Goal: Contribute content: Contribute content

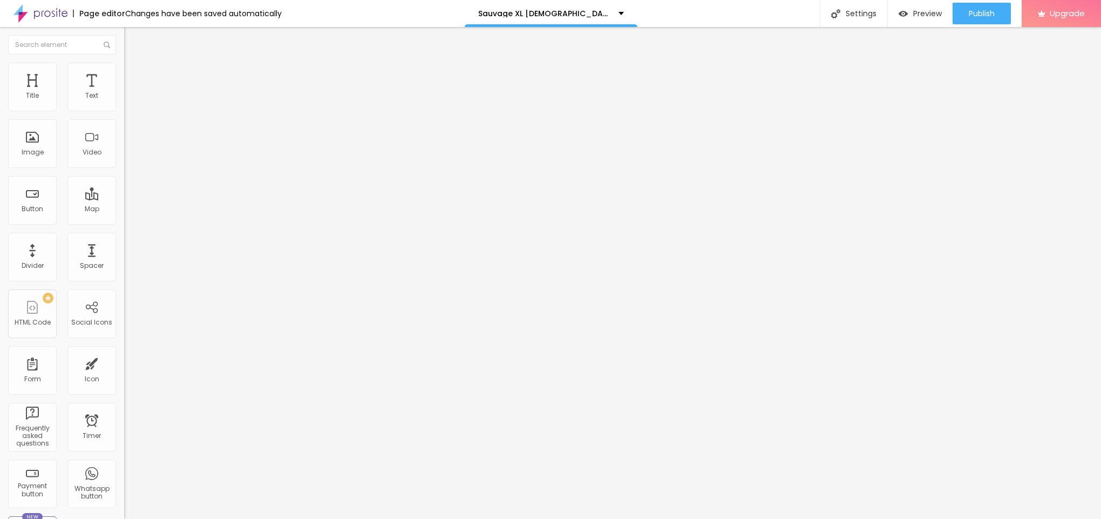
click at [124, 93] on span "Add image" at bounding box center [146, 88] width 44 height 9
click at [134, 75] on span "Style" at bounding box center [142, 69] width 16 height 9
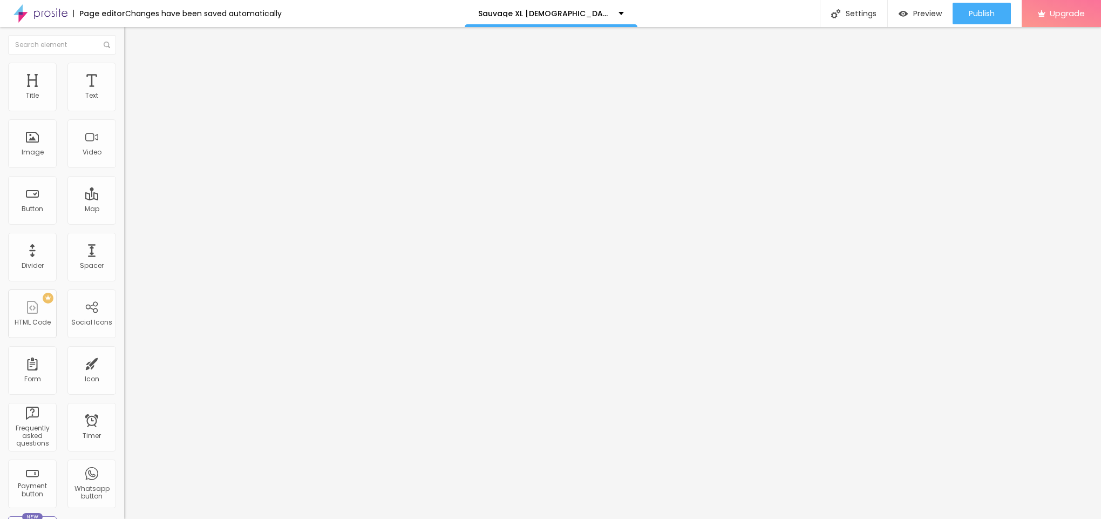
type input "90"
type input "85"
type input "80"
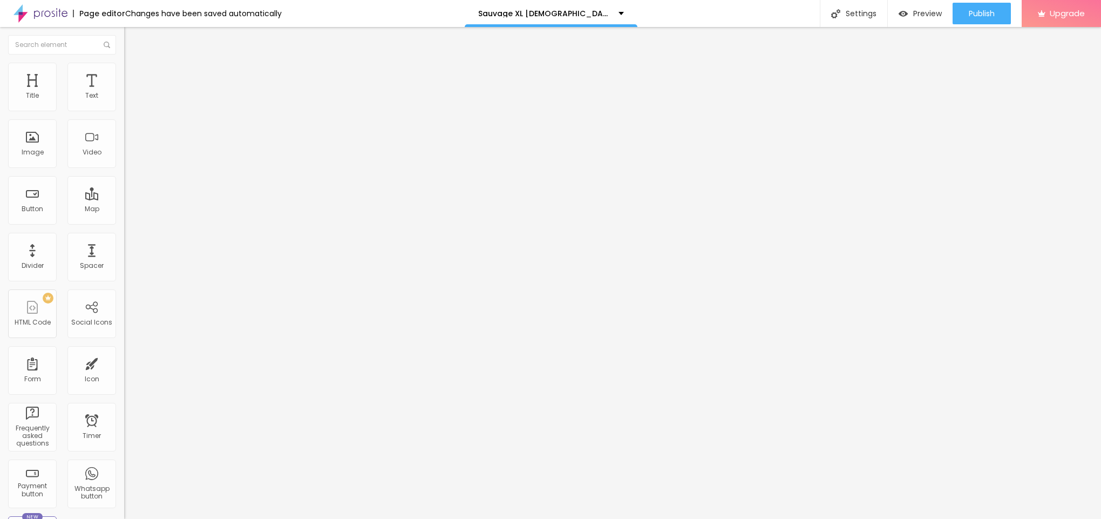
type input "80"
type input "75"
type input "70"
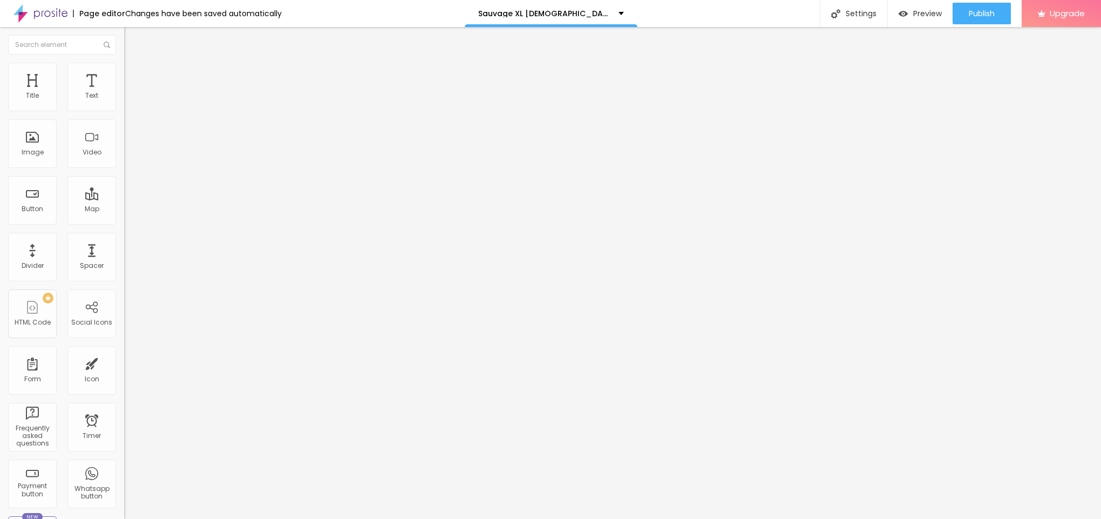
type input "65"
type input "60"
type input "55"
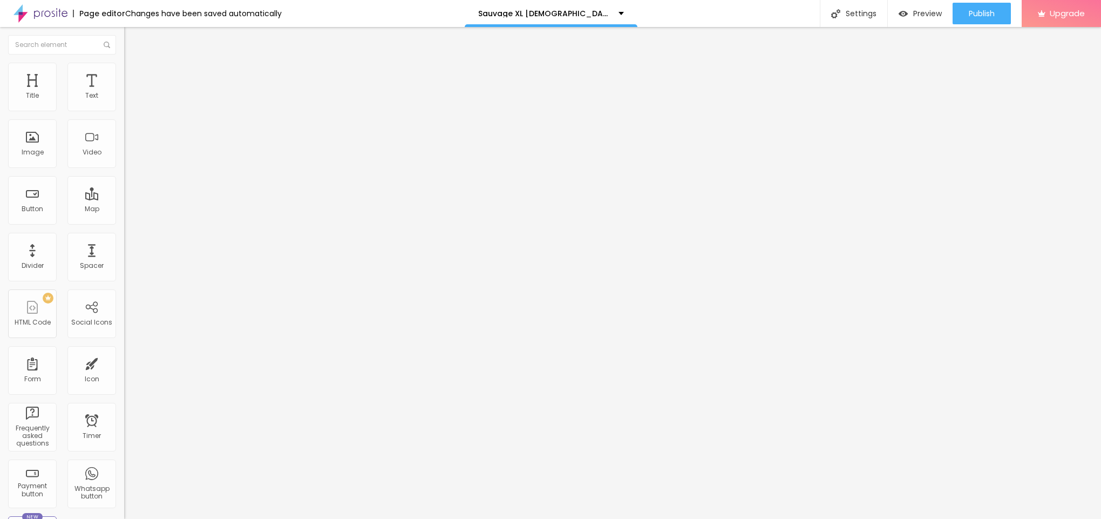
type input "55"
type input "50"
type input "45"
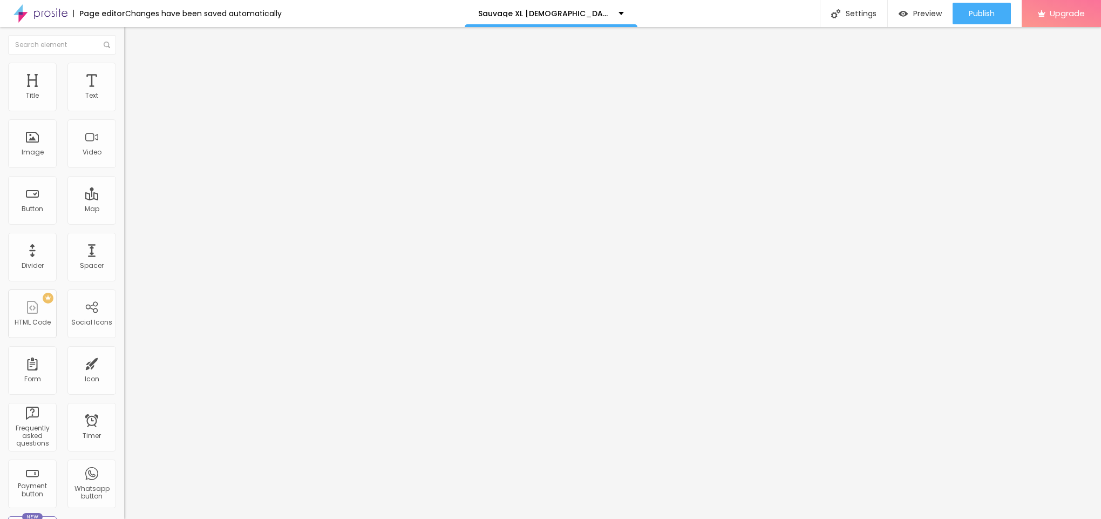
type input "40"
type input "35"
drag, startPoint x: 112, startPoint y: 117, endPoint x: 41, endPoint y: 116, distance: 71.3
type input "35"
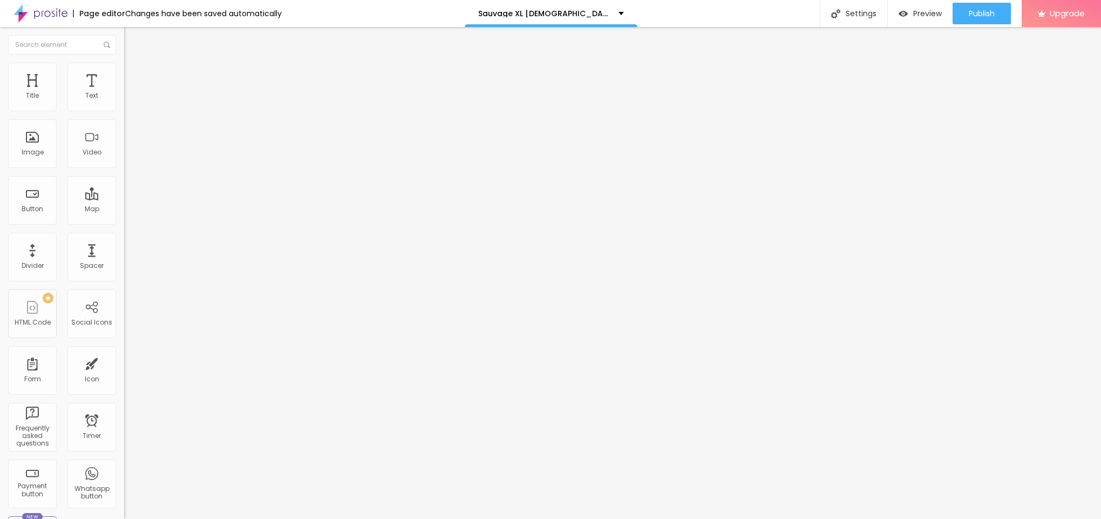
click at [124, 111] on input "range" at bounding box center [159, 106] width 70 height 9
type input "30"
drag, startPoint x: 41, startPoint y: 116, endPoint x: 31, endPoint y: 113, distance: 10.0
type input "30"
click at [124, 111] on input "range" at bounding box center [159, 106] width 70 height 9
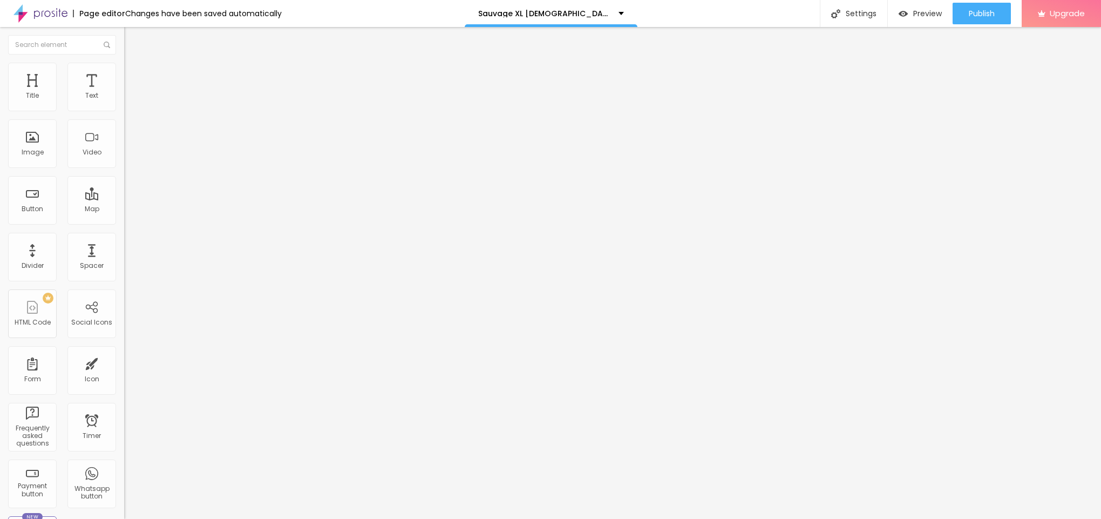
click at [124, 59] on li "Content" at bounding box center [186, 57] width 124 height 11
click at [124, 109] on input "text" at bounding box center [189, 103] width 130 height 11
paste input "Sauvage XL [DEMOGRAPHIC_DATA][MEDICAL_DATA] Capsules FR"
type input "Sauvage XL [DEMOGRAPHIC_DATA][MEDICAL_DATA] Capsules [GEOGRAPHIC_DATA]"
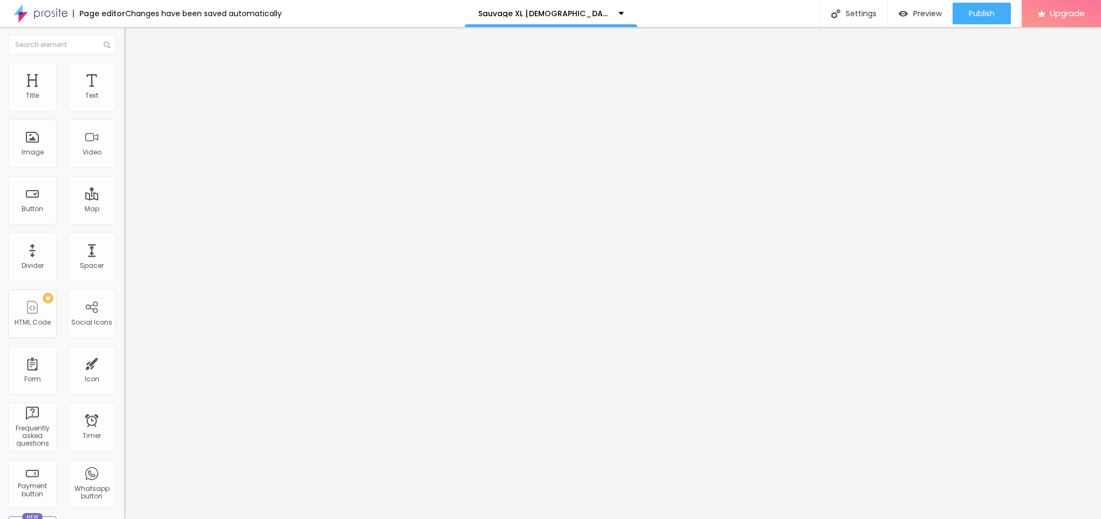
scroll to position [0, 0]
drag, startPoint x: 57, startPoint y: 287, endPoint x: 1, endPoint y: 323, distance: 66.8
click at [124, 247] on div "Change image Image description (Alt) Sauvage XL [DEMOGRAPHIC_DATA][MEDICAL_DATA…" at bounding box center [186, 165] width 124 height 163
paste input "[URL][DOMAIN_NAME]"
click at [124, 221] on input "[URL][DOMAIN_NAME]" at bounding box center [189, 216] width 130 height 11
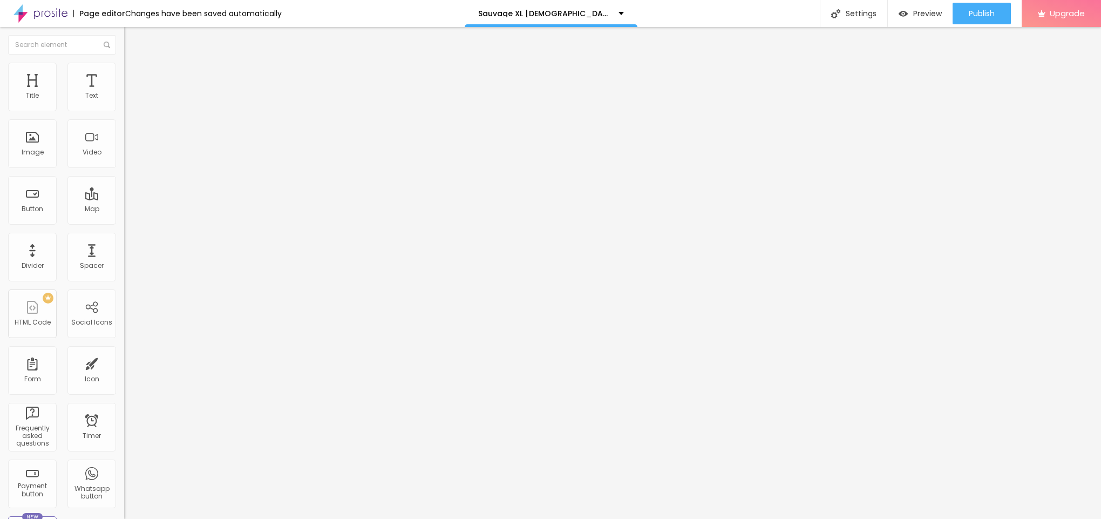
click at [124, 221] on input "[URL][DOMAIN_NAME]" at bounding box center [189, 216] width 130 height 11
paste input "[DOMAIN_NAME][URL][DEMOGRAPHIC_DATA][MEDICAL_DATA]"
type input "[URL][DOMAIN_NAME][DEMOGRAPHIC_DATA][MEDICAL_DATA]"
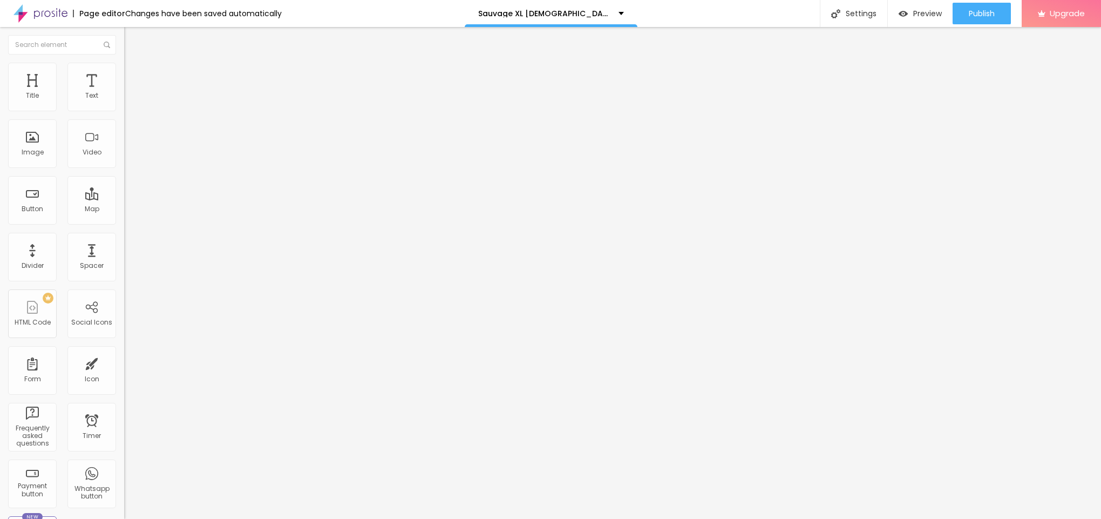
click at [134, 73] on span "Style" at bounding box center [142, 69] width 16 height 9
type input "35"
type input "40"
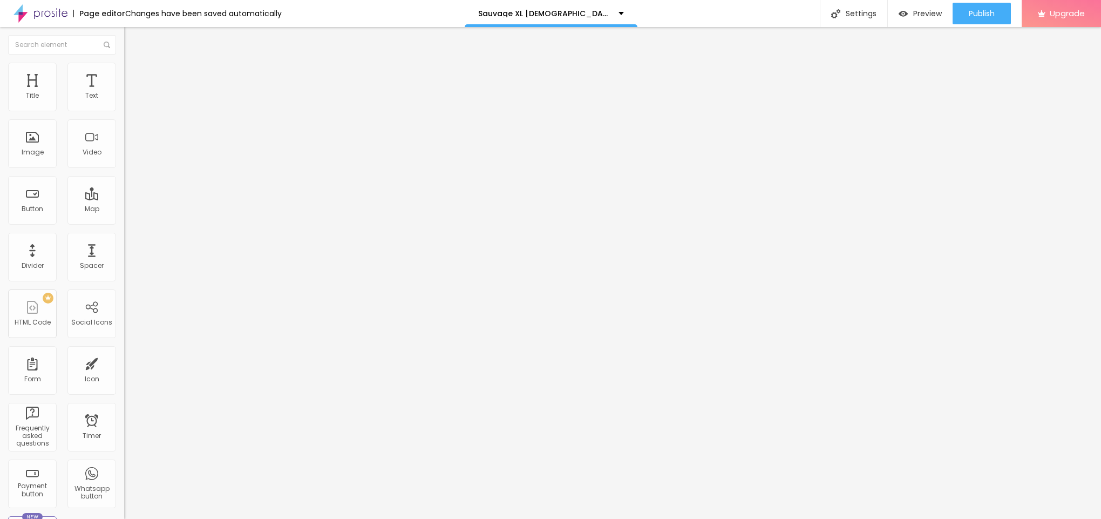
type input "40"
type input "45"
type input "40"
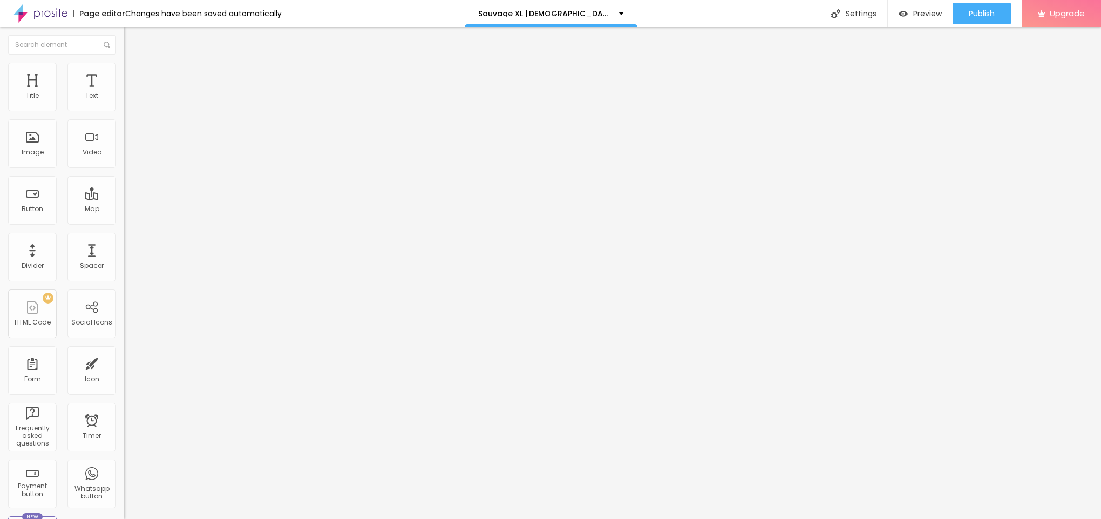
type input "35"
type input "40"
drag, startPoint x: 37, startPoint y: 121, endPoint x: 46, endPoint y: 122, distance: 8.7
type input "40"
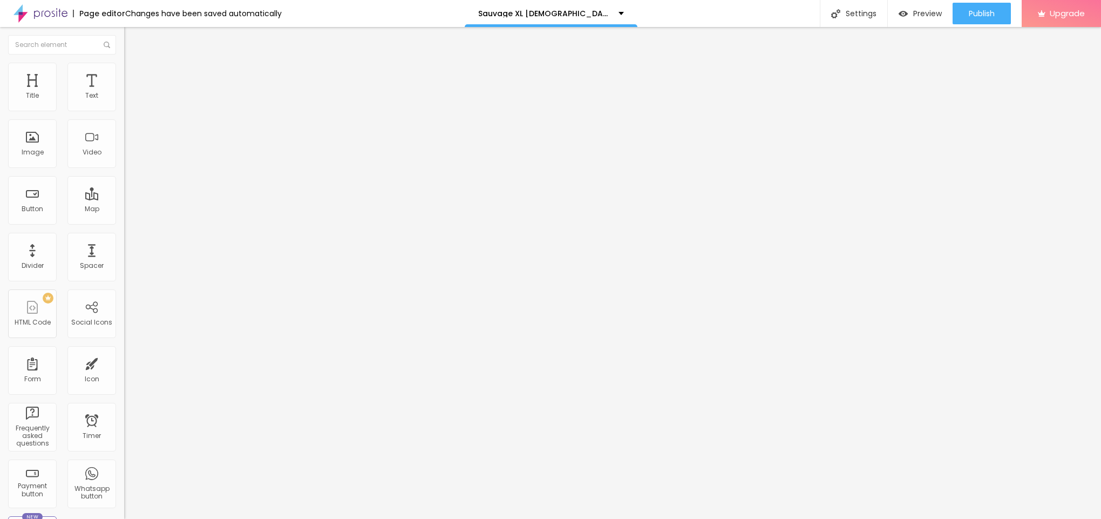
click at [124, 111] on input "range" at bounding box center [159, 106] width 70 height 9
click at [124, 62] on img at bounding box center [129, 57] width 10 height 10
click at [124, 221] on input "[URL][DOMAIN_NAME][DEMOGRAPHIC_DATA][MEDICAL_DATA]" at bounding box center [189, 216] width 130 height 11
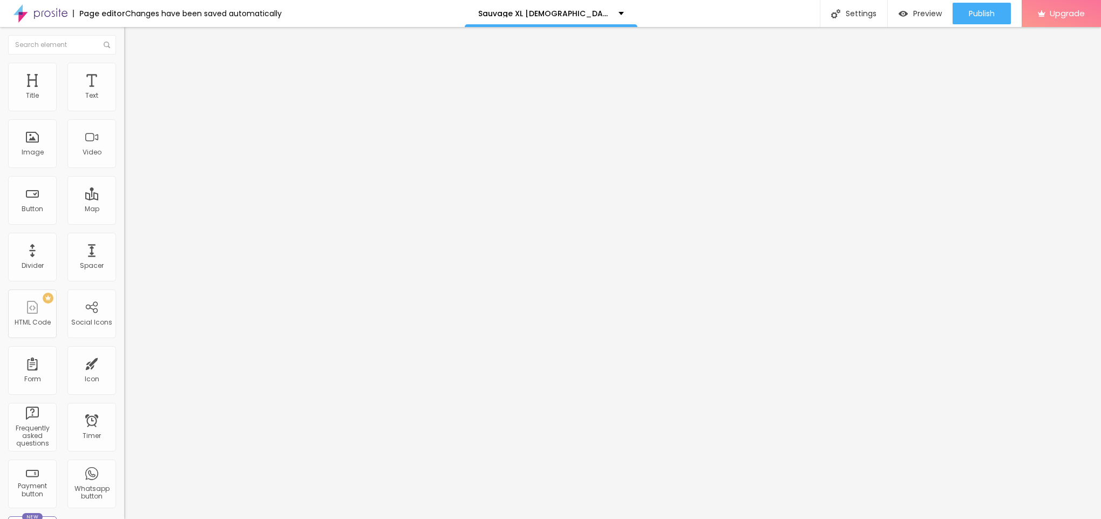
type input "="
click at [124, 65] on img at bounding box center [129, 68] width 10 height 10
type input "45"
type input "50"
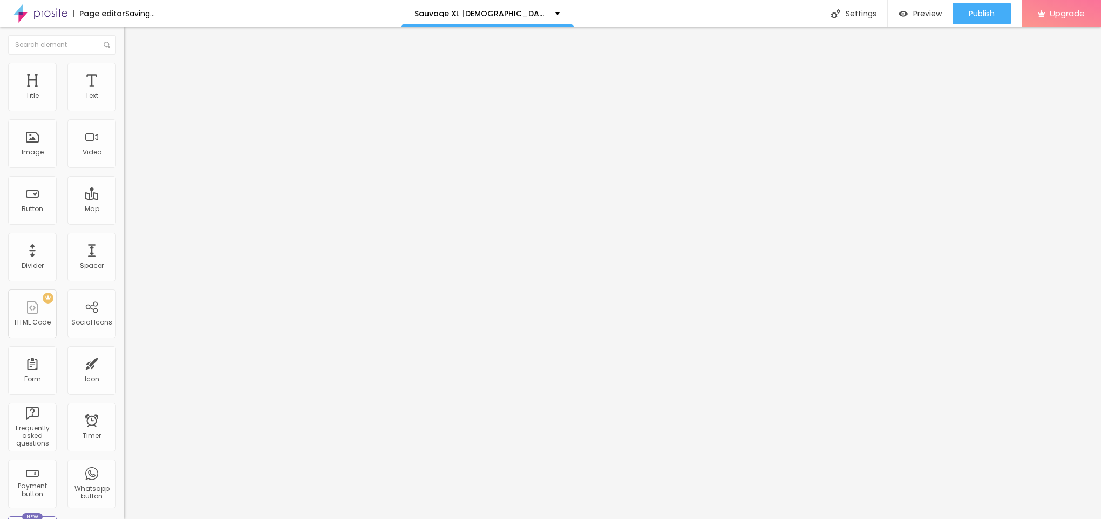
type input "50"
click at [124, 111] on input "range" at bounding box center [159, 106] width 70 height 9
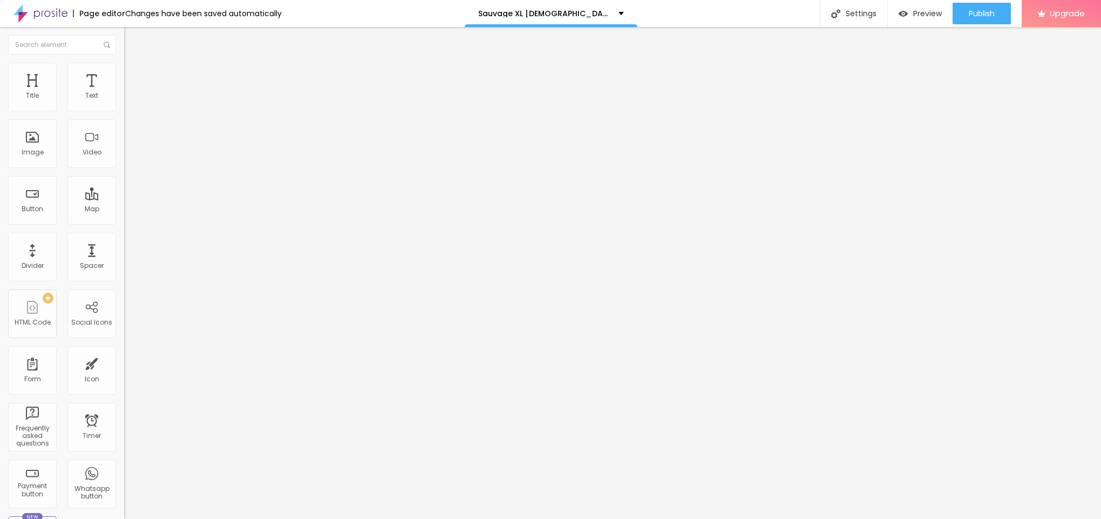
type input "55"
click at [124, 111] on input "range" at bounding box center [159, 106] width 70 height 9
click at [124, 62] on img at bounding box center [129, 57] width 10 height 10
click at [124, 221] on input "text" at bounding box center [189, 216] width 130 height 11
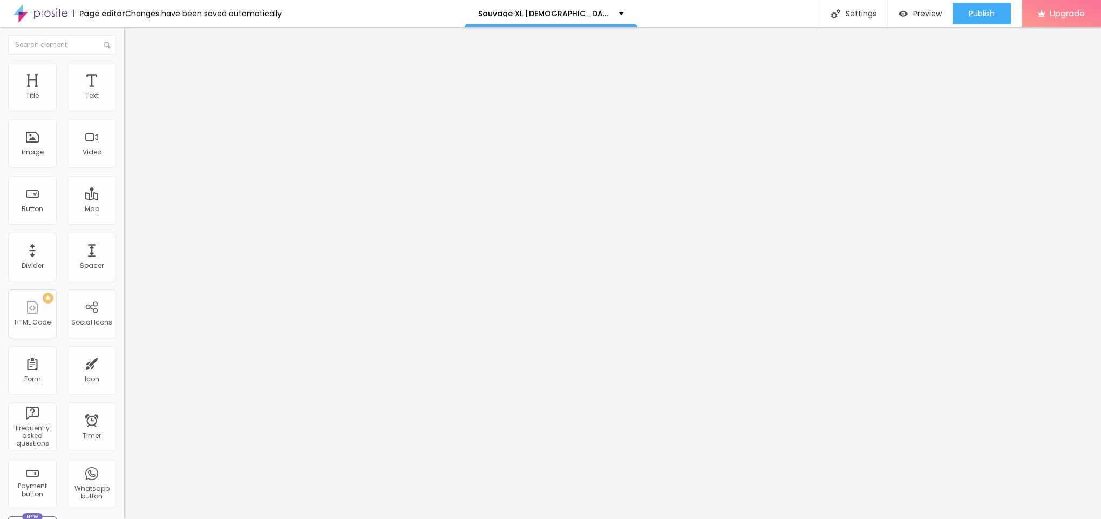
paste input "[URL][DOMAIN_NAME][DEMOGRAPHIC_DATA][MEDICAL_DATA]"
type input "[URL][DOMAIN_NAME][DEMOGRAPHIC_DATA][MEDICAL_DATA]"
click at [134, 75] on span "Style" at bounding box center [142, 69] width 16 height 9
click at [124, 111] on input "range" at bounding box center [159, 106] width 70 height 9
type input "50"
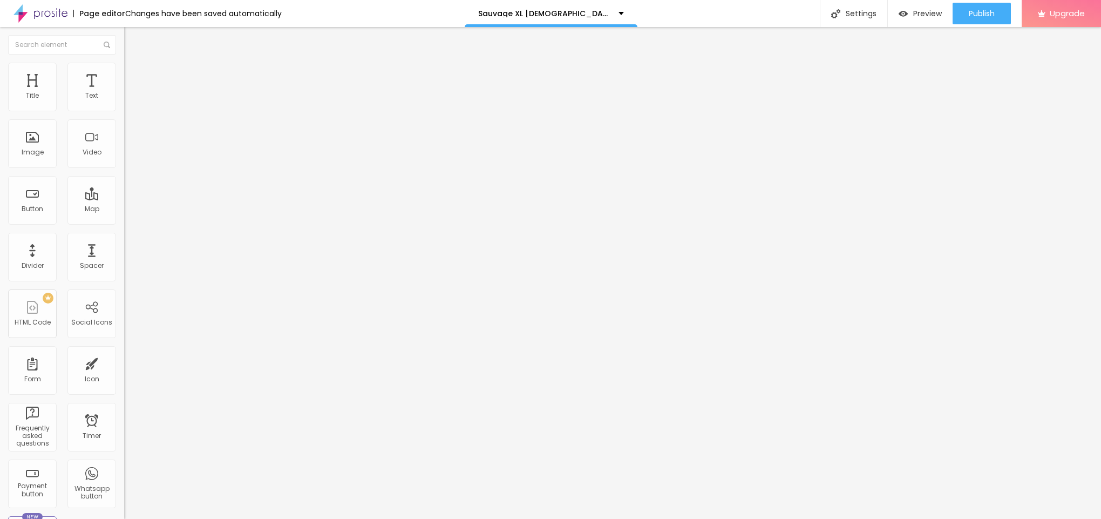
type input "50"
type input "45"
drag, startPoint x: 60, startPoint y: 117, endPoint x: 46, endPoint y: 120, distance: 15.1
type input "40"
click at [124, 111] on input "range" at bounding box center [159, 106] width 70 height 9
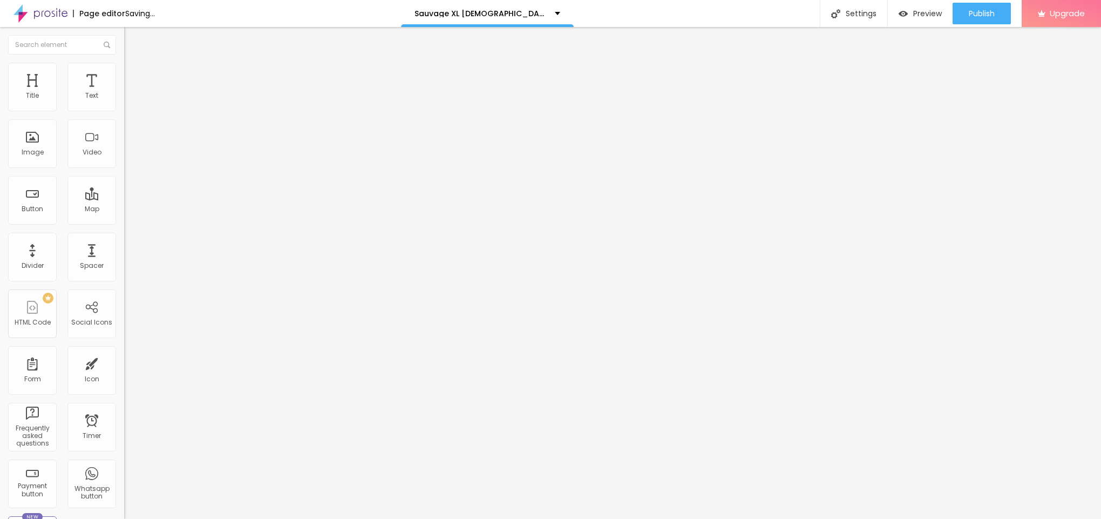
type input "35"
drag, startPoint x: 46, startPoint y: 120, endPoint x: 39, endPoint y: 123, distance: 7.5
type input "35"
click at [124, 111] on input "range" at bounding box center [159, 106] width 70 height 9
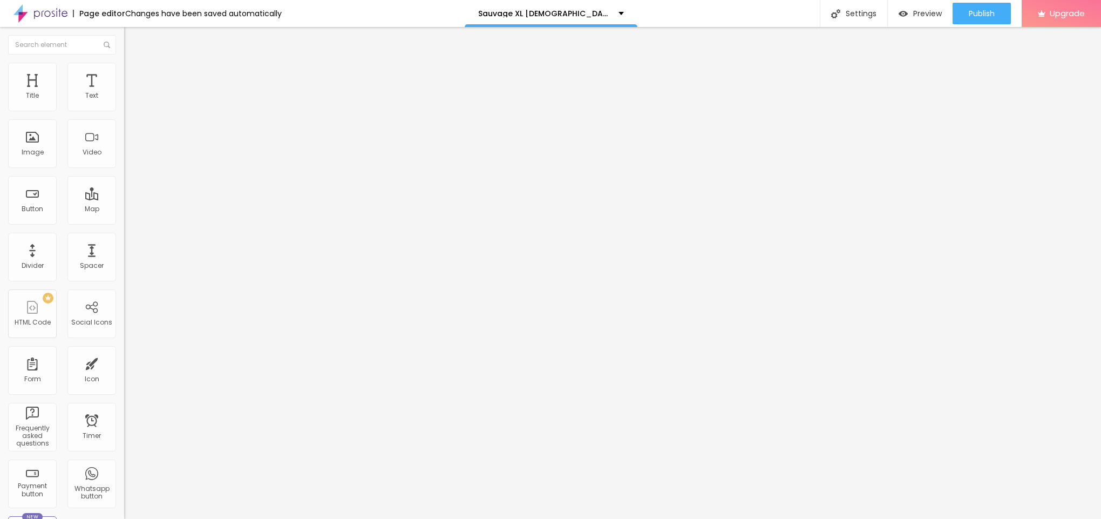
click at [124, 32] on button "Edit Image" at bounding box center [186, 39] width 124 height 25
drag, startPoint x: 66, startPoint y: 126, endPoint x: 0, endPoint y: 124, distance: 66.5
click at [124, 125] on div "Text Click me Align Size Default Small Default Big Link URL https:// Open in ne…" at bounding box center [186, 162] width 124 height 157
paste input "😍👇ACHETEZ MAINTENANT😍👇"
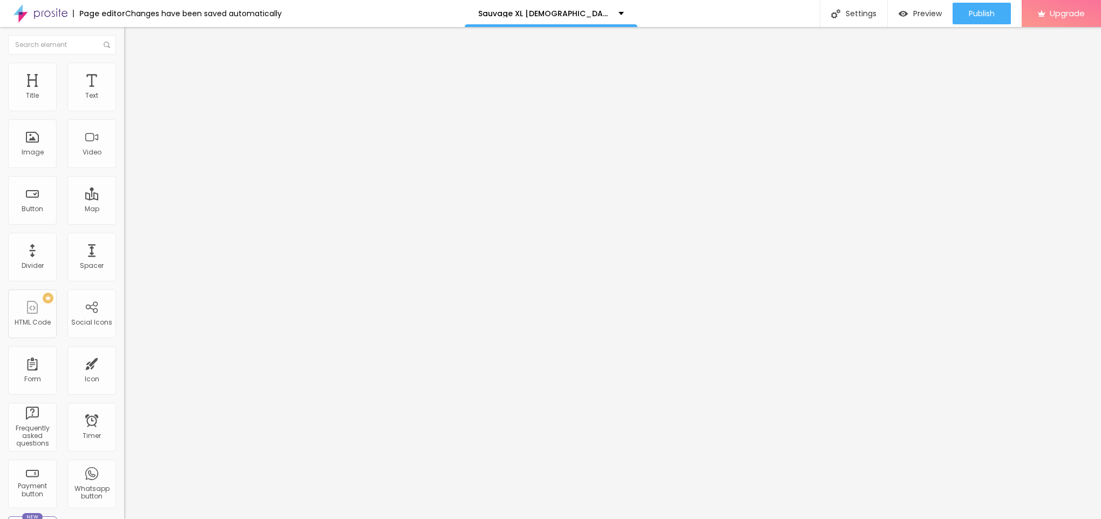
type input "😍👇ACHETEZ MAINTENANT😍👇"
drag, startPoint x: 53, startPoint y: 230, endPoint x: 24, endPoint y: 229, distance: 29.2
click at [124, 222] on div "Text 😍👇ACHETEZ MAINTENANT😍👇 Align Size Default Small Default Big Link URL https…" at bounding box center [186, 162] width 124 height 157
paste input "[URL][DOMAIN_NAME]"
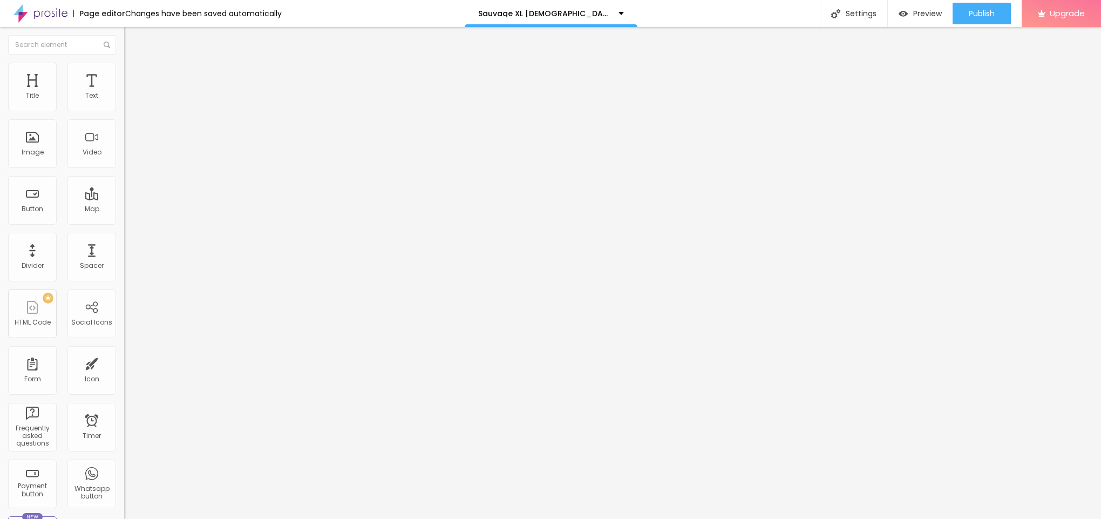
scroll to position [0, 112]
type input "[URL][DOMAIN_NAME]"
click at [132, 36] on img "button" at bounding box center [136, 39] width 9 height 9
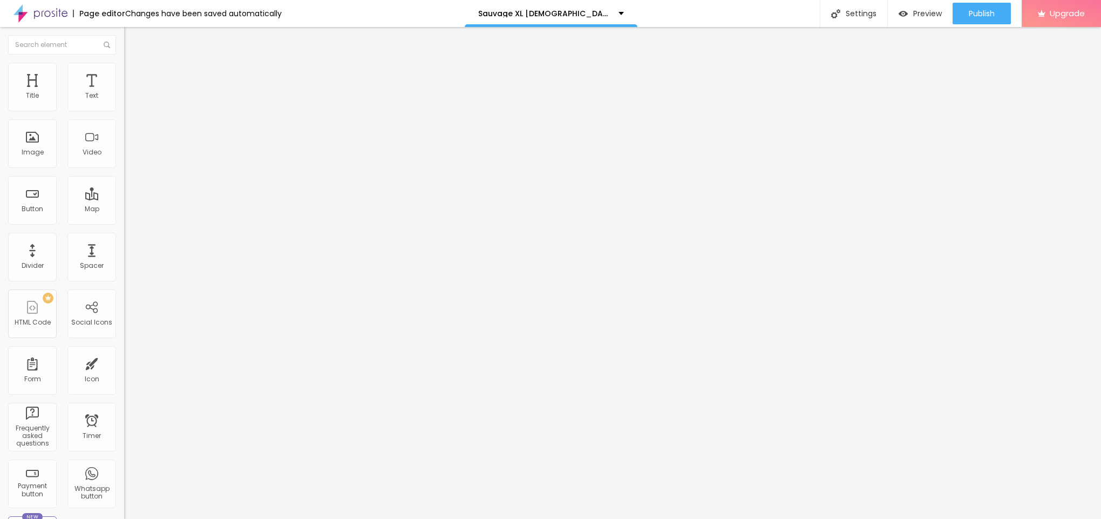
click at [124, 104] on button "button" at bounding box center [131, 97] width 15 height 11
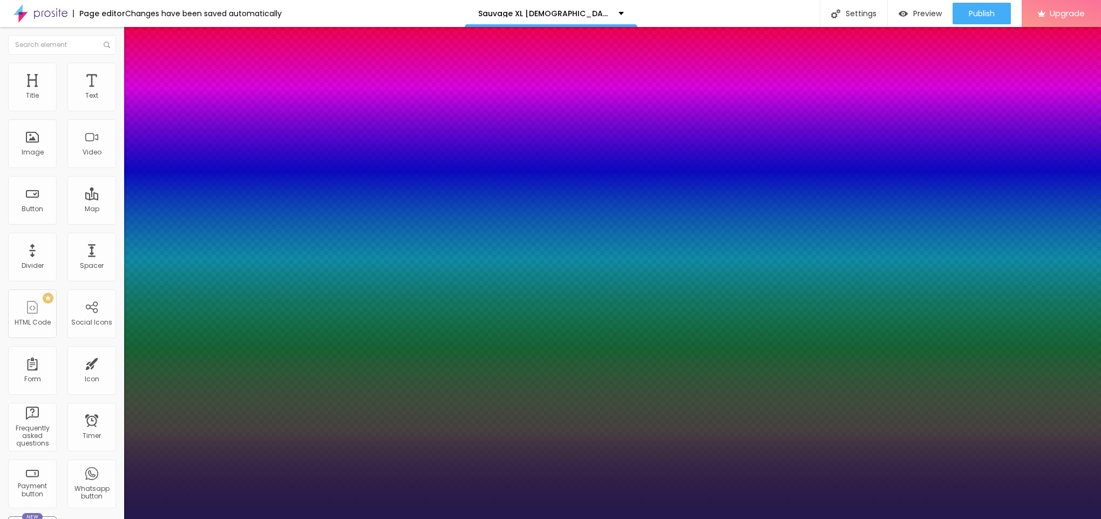
type input "1"
type input "14"
type input "1"
type input "16"
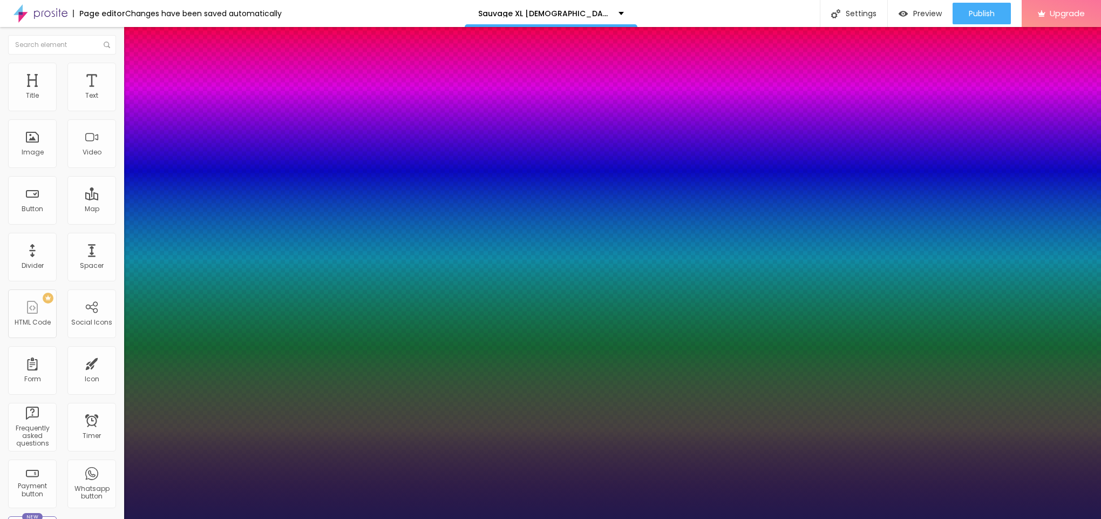
type input "16"
type input "1"
type input "17"
type input "1"
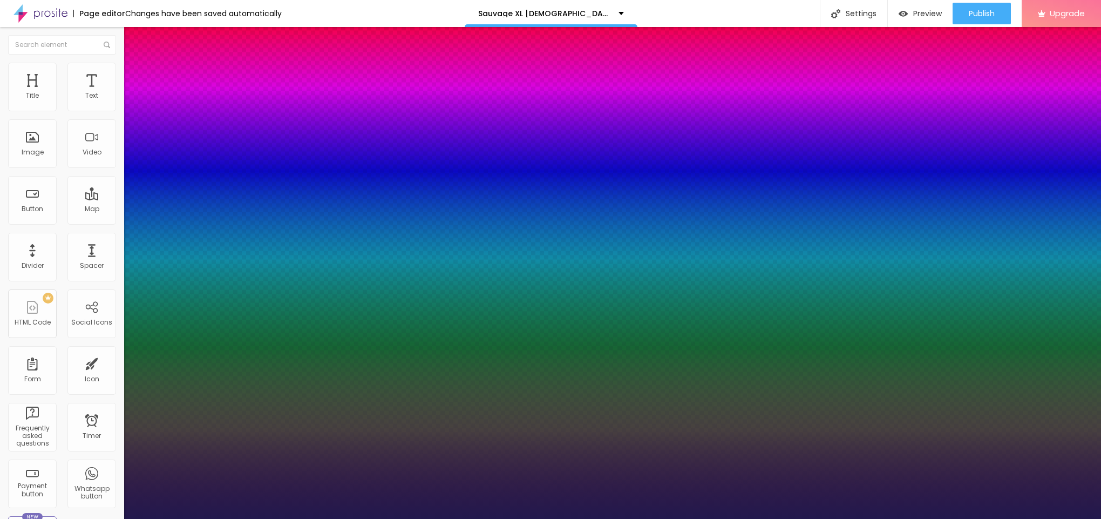
type input "19"
type input "1"
type input "20"
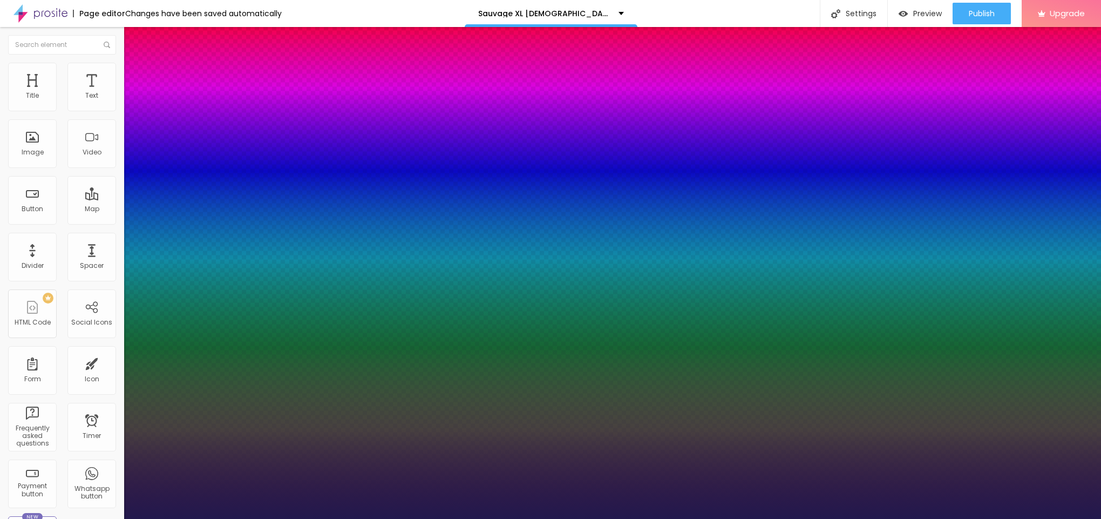
type input "1"
type input "21"
type input "1"
type input "22"
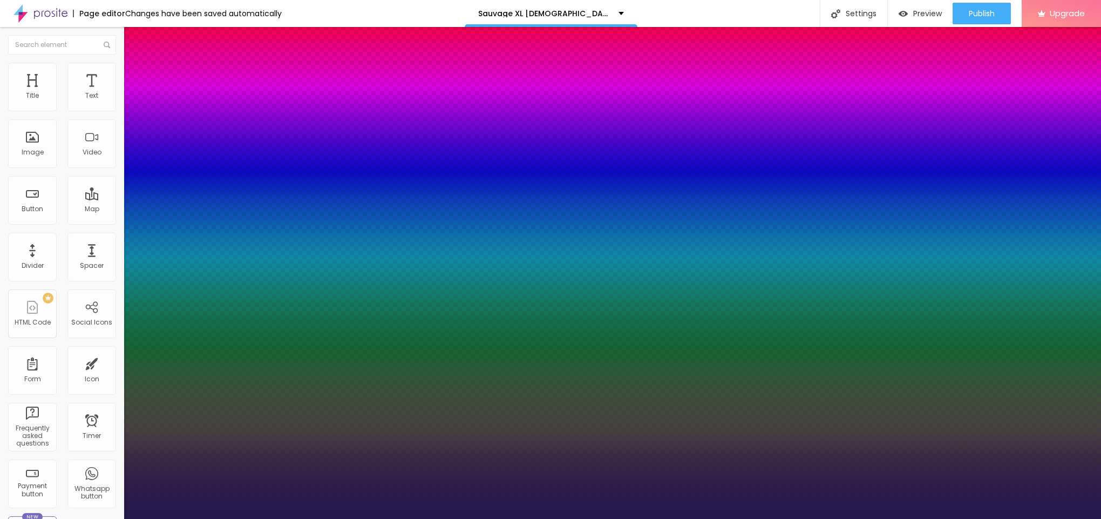
type input "22"
type input "1"
type input "23"
type input "1"
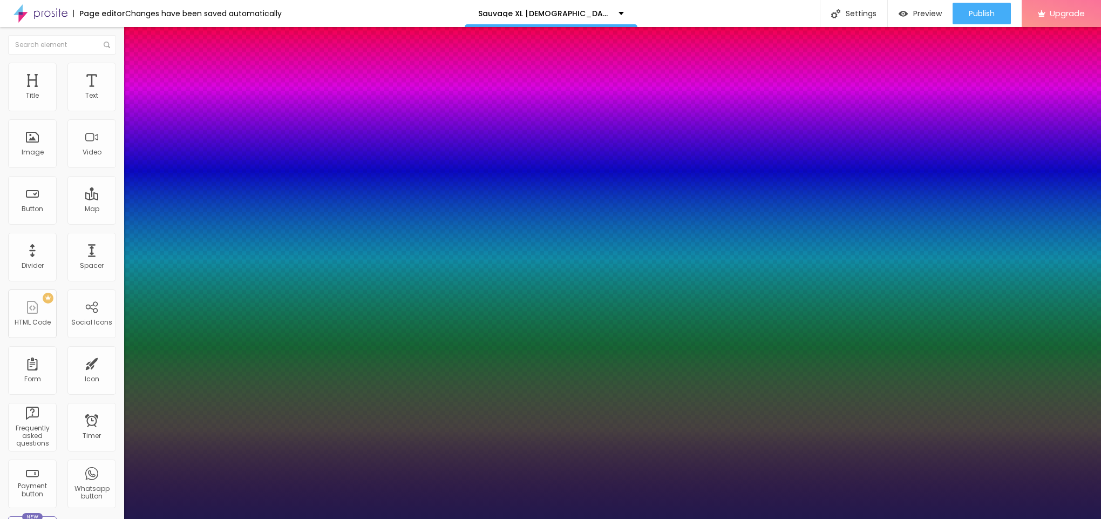
type input "22"
type input "1"
type input "21"
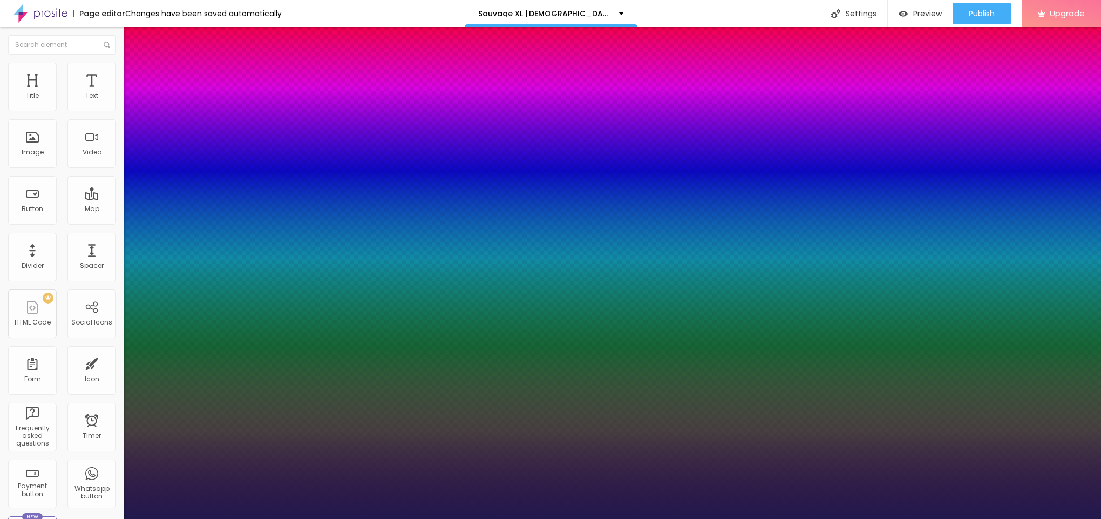
type input "1"
drag, startPoint x: 144, startPoint y: 180, endPoint x: 151, endPoint y: 188, distance: 10.4
type input "21"
type input "1"
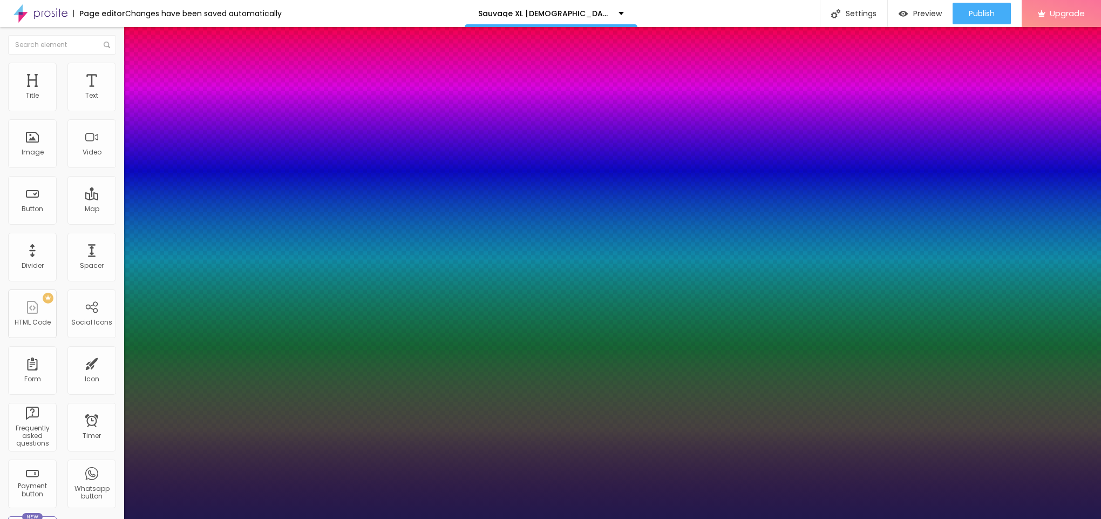
click at [388, 518] on div at bounding box center [550, 519] width 1101 height 0
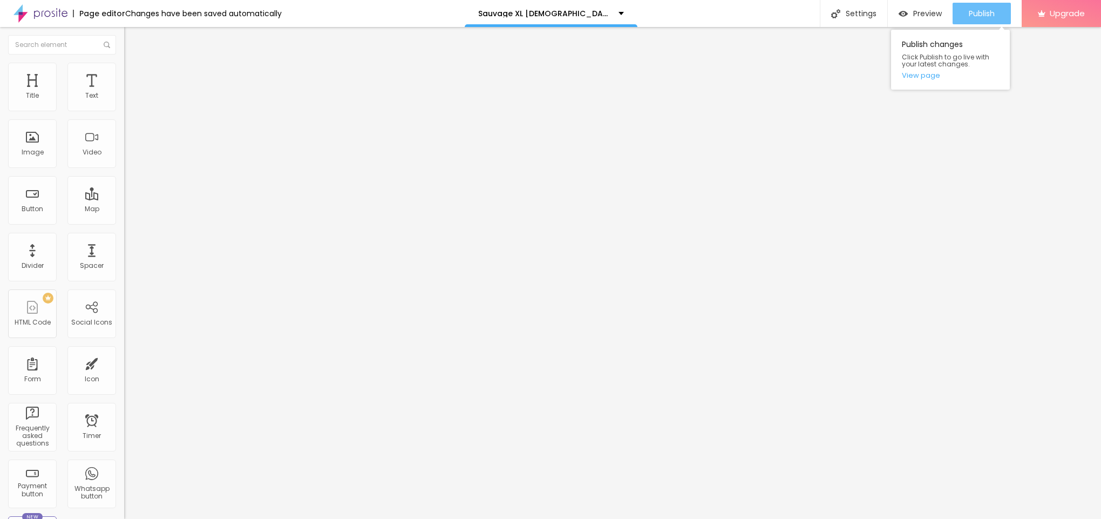
click at [977, 19] on div "Publish" at bounding box center [982, 14] width 26 height 22
click at [928, 75] on link "View page" at bounding box center [950, 75] width 97 height 7
